Goal: Find contact information: Find contact information

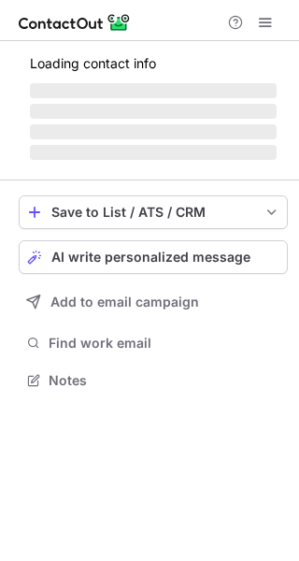
scroll to position [379, 299]
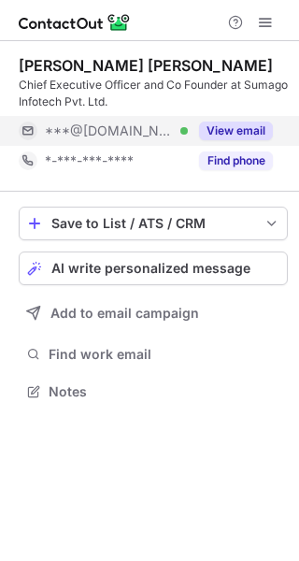
click at [230, 124] on button "View email" at bounding box center [236, 131] width 74 height 19
